Goal: Task Accomplishment & Management: Complete application form

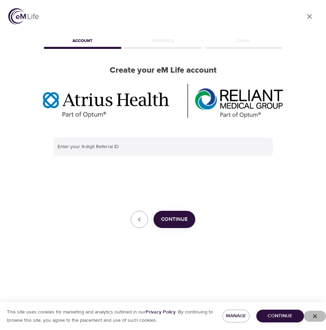
click at [315, 316] on icon "button" at bounding box center [314, 316] width 7 height 7
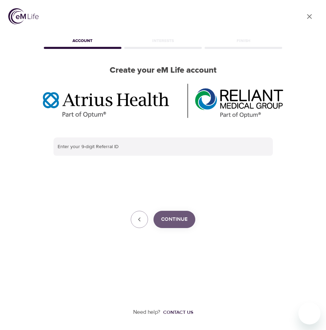
click at [176, 218] on span "Continue" at bounding box center [174, 219] width 27 height 9
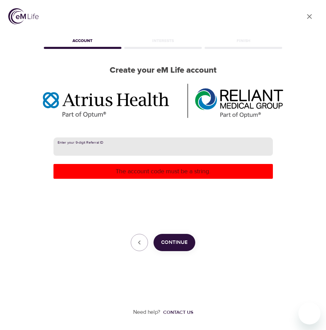
click at [131, 146] on input "text" at bounding box center [162, 147] width 219 height 19
paste input "382420003"
type input "382420003"
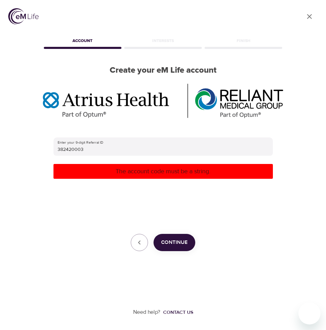
click at [146, 173] on p "The account code must be a string." at bounding box center [163, 171] width 214 height 9
click at [148, 207] on div "Enter your 9-digit Referral ID 382420003 The account code must be a string. Con…" at bounding box center [162, 195] width 219 height 114
click at [178, 241] on span "Continue" at bounding box center [174, 242] width 27 height 9
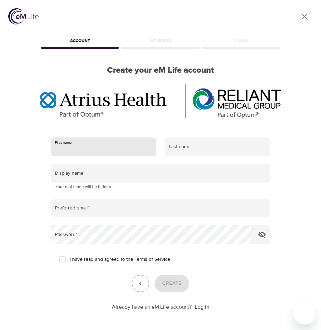
click at [119, 150] on input "text" at bounding box center [104, 147] width 106 height 19
click at [303, 13] on icon "User Profile" at bounding box center [304, 16] width 8 height 8
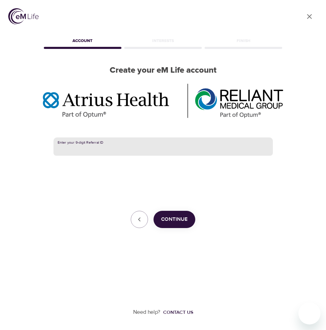
click at [88, 143] on input "text" at bounding box center [162, 147] width 219 height 19
paste input "382420003"
type input "382420003"
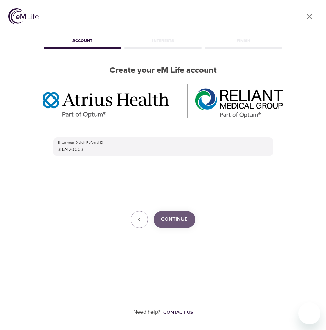
click at [168, 220] on span "Continue" at bounding box center [174, 219] width 27 height 9
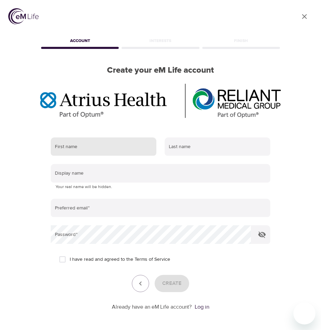
click at [123, 147] on input "text" at bounding box center [104, 147] width 106 height 19
type input "[PERSON_NAME]"
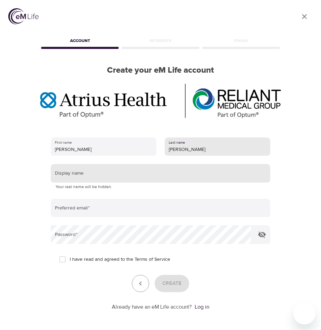
type input "[PERSON_NAME]"
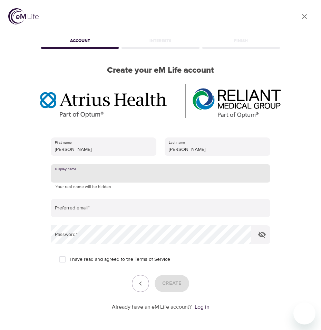
click at [111, 173] on input "text" at bounding box center [160, 173] width 219 height 19
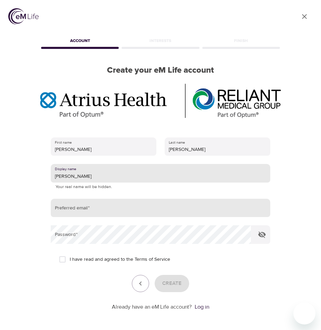
type input "[PERSON_NAME]"
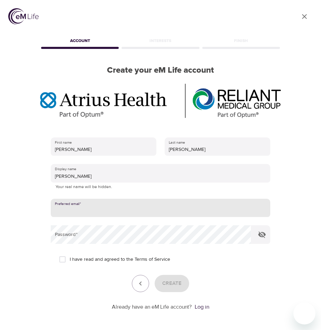
click at [101, 203] on input "email" at bounding box center [160, 208] width 219 height 19
type input "[EMAIL_ADDRESS][DOMAIN_NAME]"
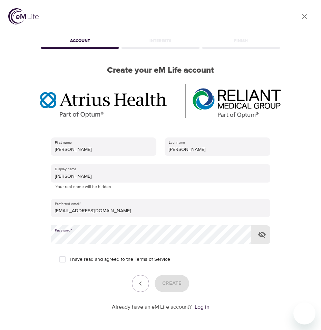
click at [214, 264] on div "I have read and agreed to the Terms of Service" at bounding box center [160, 259] width 203 height 14
click at [64, 261] on input "I have read and agreed to the Terms of Service" at bounding box center [62, 259] width 14 height 14
checkbox input "true"
click at [171, 281] on span "Create" at bounding box center [171, 283] width 19 height 9
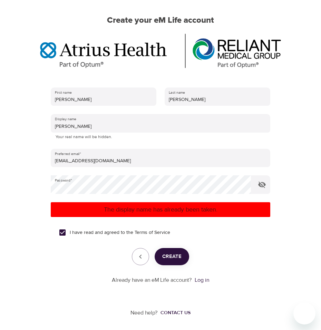
scroll to position [51, 0]
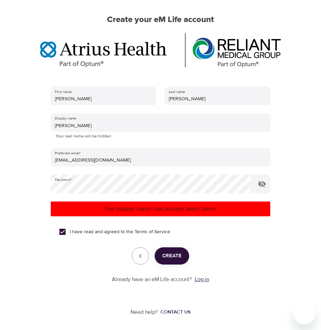
click at [207, 279] on link "Log in" at bounding box center [201, 279] width 14 height 7
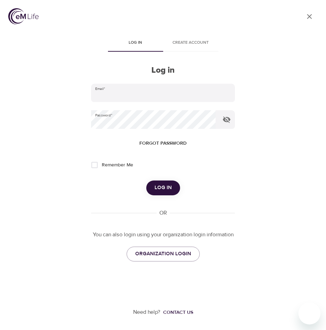
type input "[EMAIL_ADDRESS][DOMAIN_NAME]"
click at [160, 188] on span "Log in" at bounding box center [162, 187] width 17 height 9
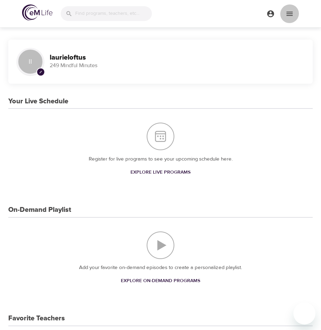
click at [287, 15] on icon "menu" at bounding box center [289, 14] width 8 height 8
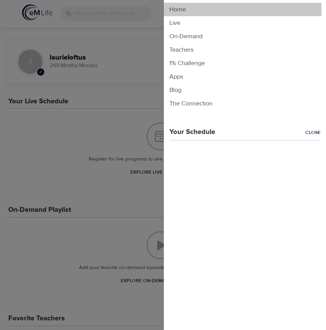
click at [186, 8] on li "Home" at bounding box center [245, 9] width 162 height 13
